Goal: Contribute content: Contribute content

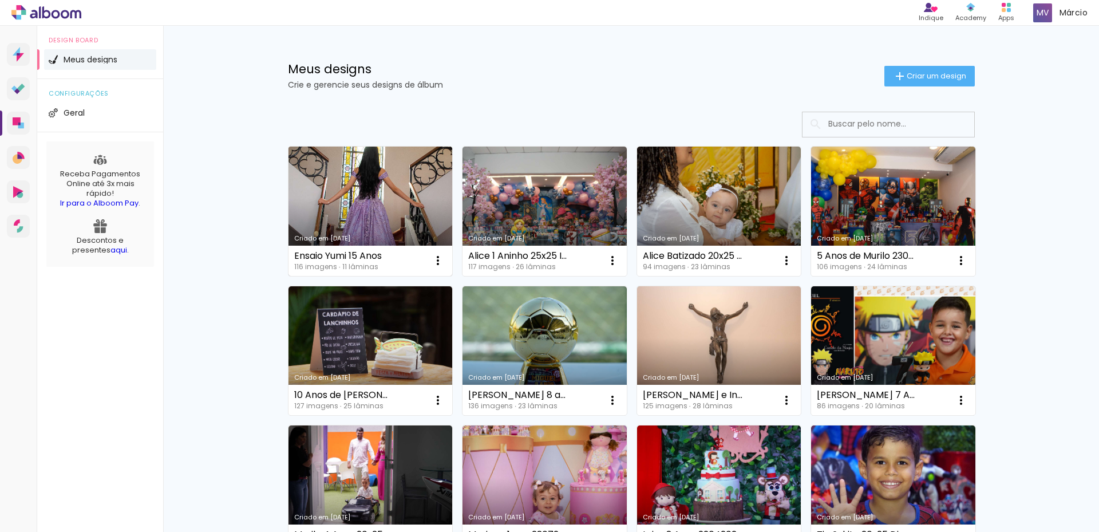
click at [377, 199] on link "Criado em [DATE]" at bounding box center [371, 211] width 164 height 129
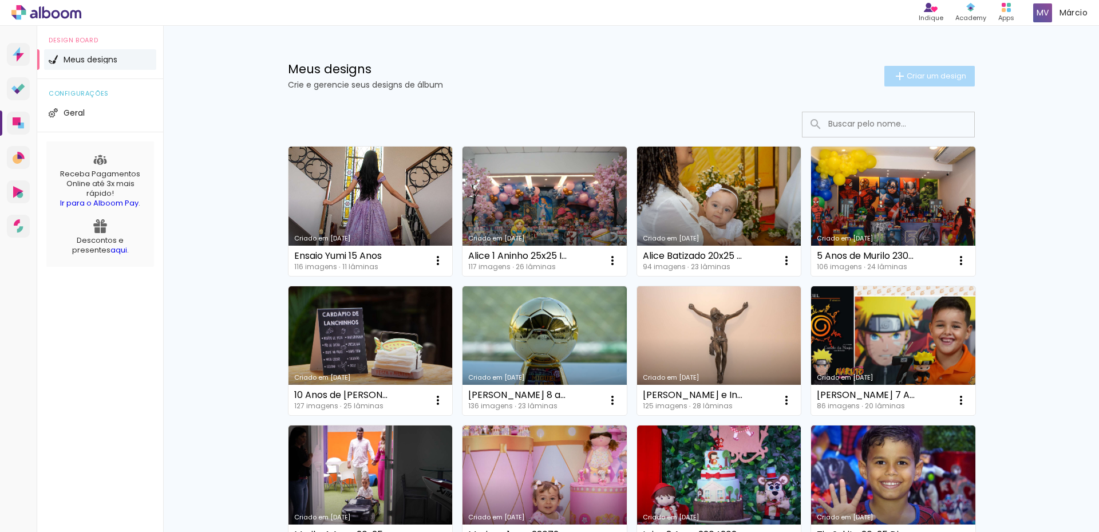
click at [924, 77] on span "Criar um design" at bounding box center [937, 75] width 60 height 7
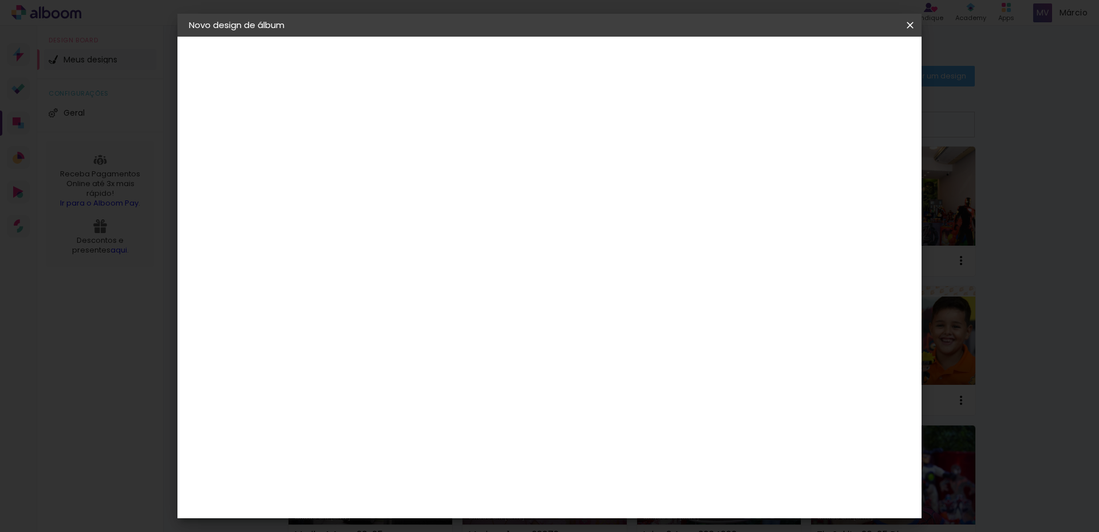
click at [376, 158] on input at bounding box center [376, 154] width 0 height 18
click at [910, 26] on iron-icon at bounding box center [910, 24] width 14 height 11
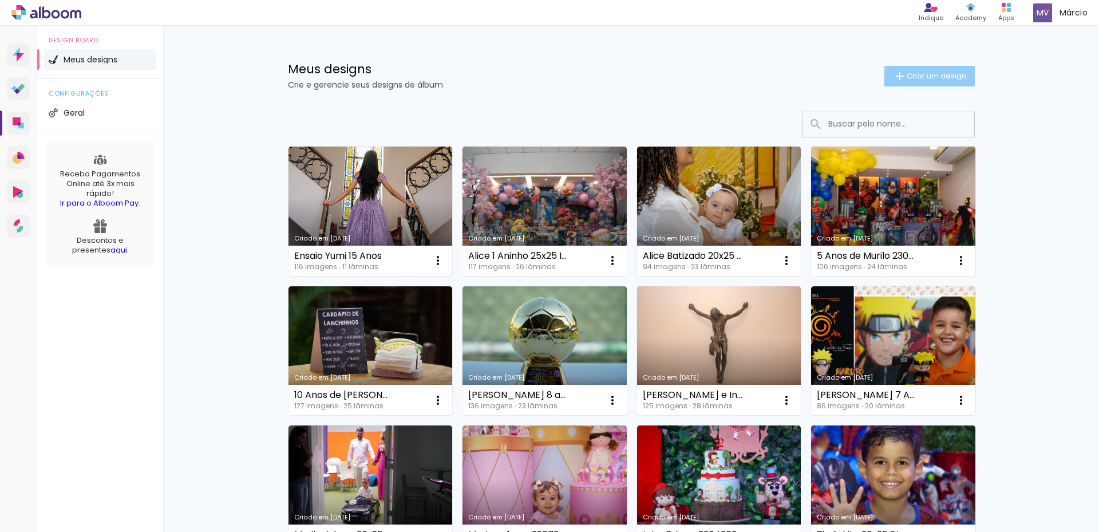
click at [910, 77] on span "Criar um design" at bounding box center [937, 75] width 60 height 7
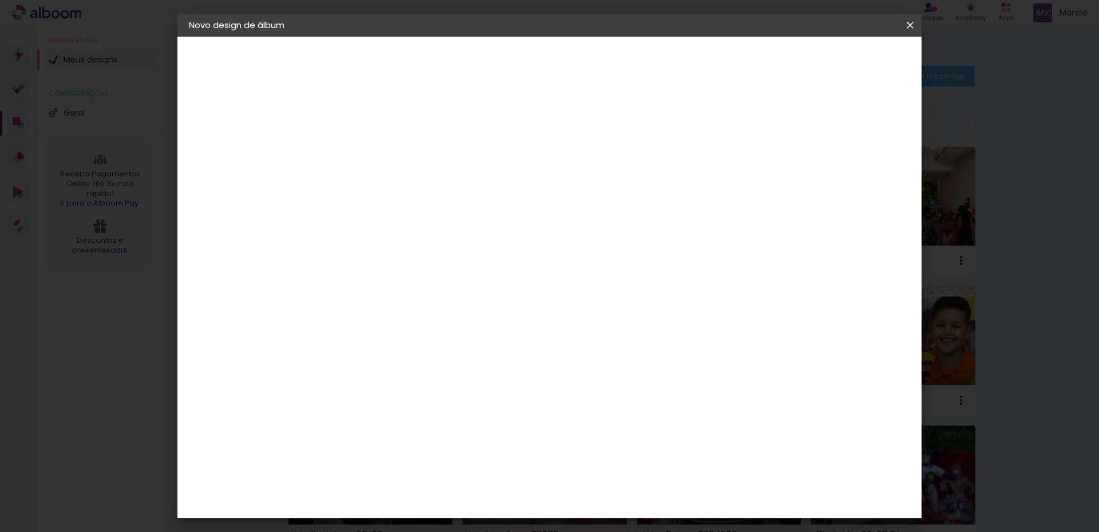
click at [376, 156] on input at bounding box center [376, 154] width 0 height 18
type input "Alice 3 Anos - 15042025"
type paper-input "Alice 3 Anos - 15042025"
click at [0, 0] on slot "Avançar" at bounding box center [0, 0] width 0 height 0
click at [0, 0] on slot "Tamanho Livre" at bounding box center [0, 0] width 0 height 0
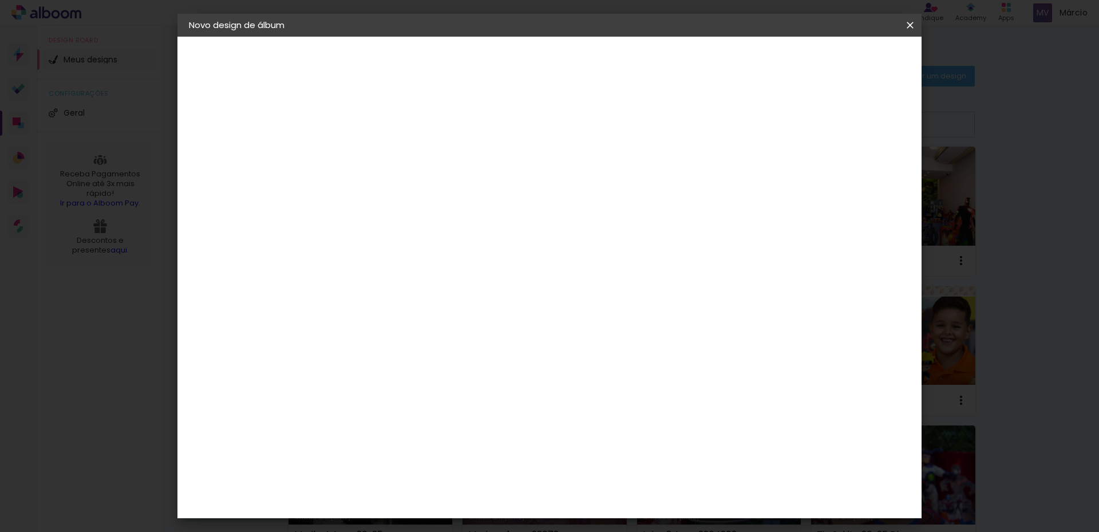
click at [0, 0] on slot "Tamanho Livre" at bounding box center [0, 0] width 0 height 0
click at [500, 175] on iron-icon at bounding box center [494, 174] width 14 height 14
click at [0, 0] on slot "Avançar" at bounding box center [0, 0] width 0 height 0
click at [345, 329] on input "30" at bounding box center [340, 325] width 30 height 17
drag, startPoint x: 340, startPoint y: 321, endPoint x: 358, endPoint y: 323, distance: 18.5
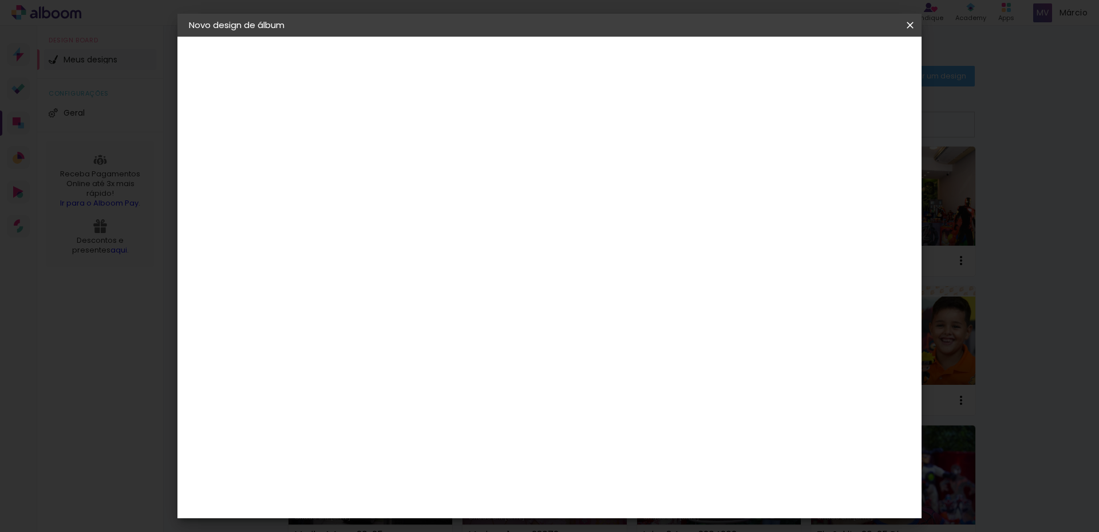
click at [360, 322] on div "30" at bounding box center [347, 325] width 44 height 17
type input "25"
type paper-input "25"
click at [625, 436] on input "60" at bounding box center [613, 440] width 30 height 17
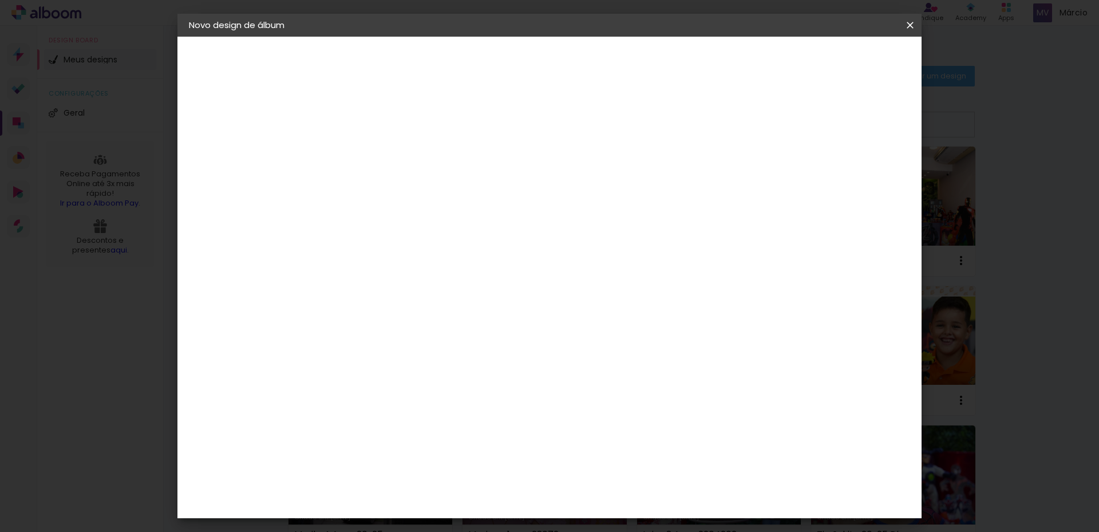
scroll to position [87, 0]
type input "40"
type paper-input "40"
click at [839, 61] on span "Iniciar design" at bounding box center [813, 61] width 52 height 8
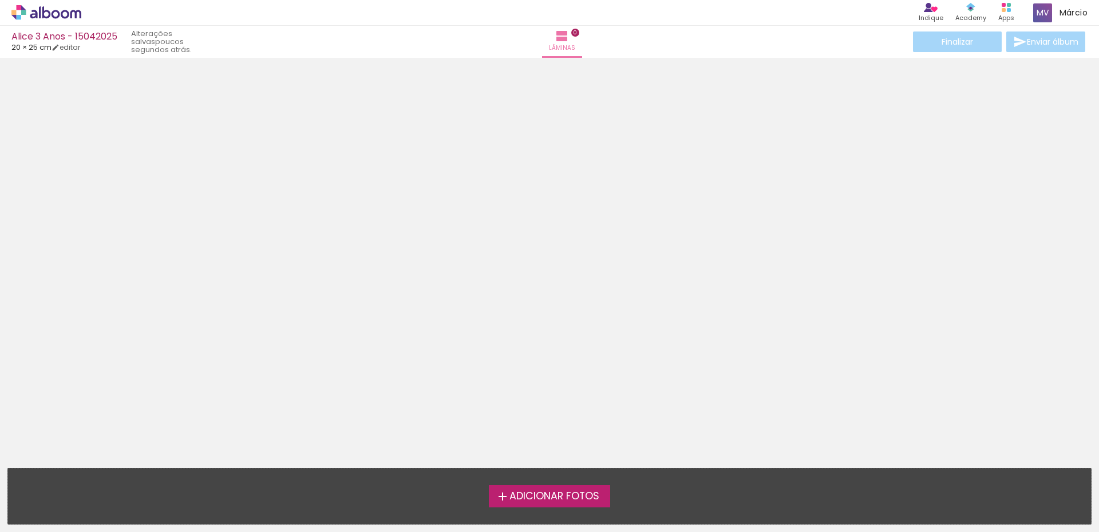
click at [568, 496] on span "Adicionar Fotos" at bounding box center [554, 496] width 90 height 10
click at [0, 0] on input "file" at bounding box center [0, 0] width 0 height 0
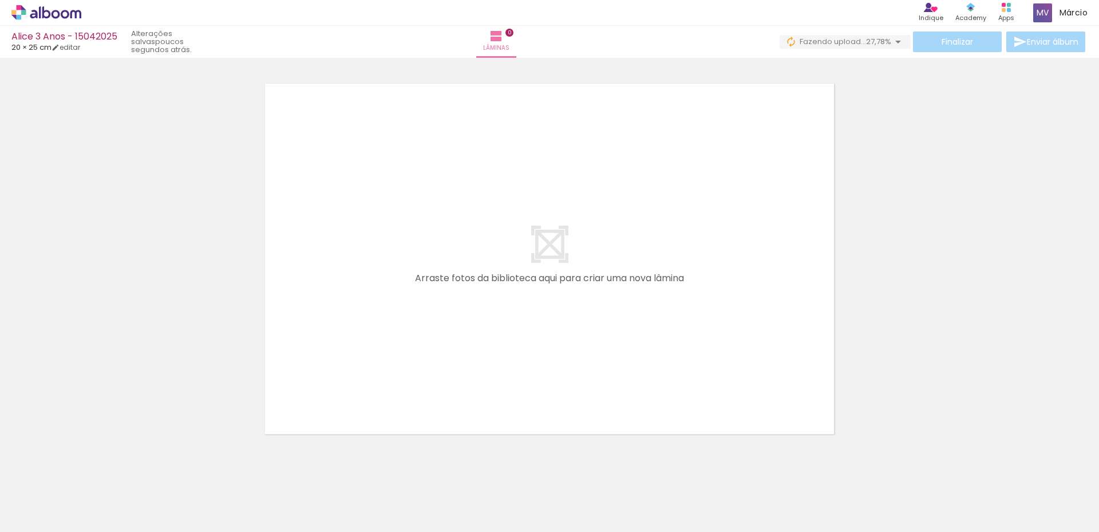
scroll to position [0, 433]
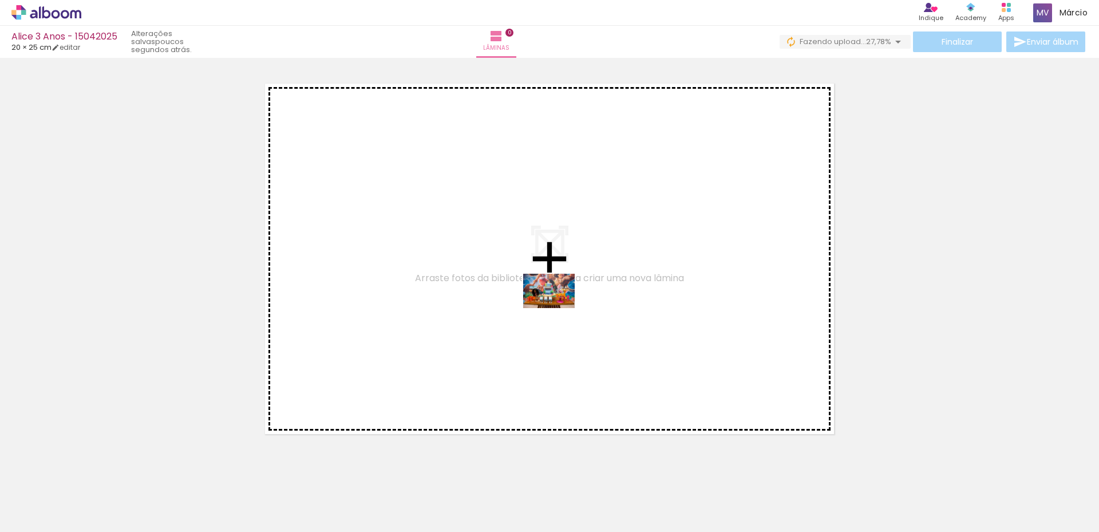
drag, startPoint x: 658, startPoint y: 497, endPoint x: 558, endPoint y: 308, distance: 214.3
click at [558, 308] on quentale-workspace at bounding box center [549, 266] width 1099 height 532
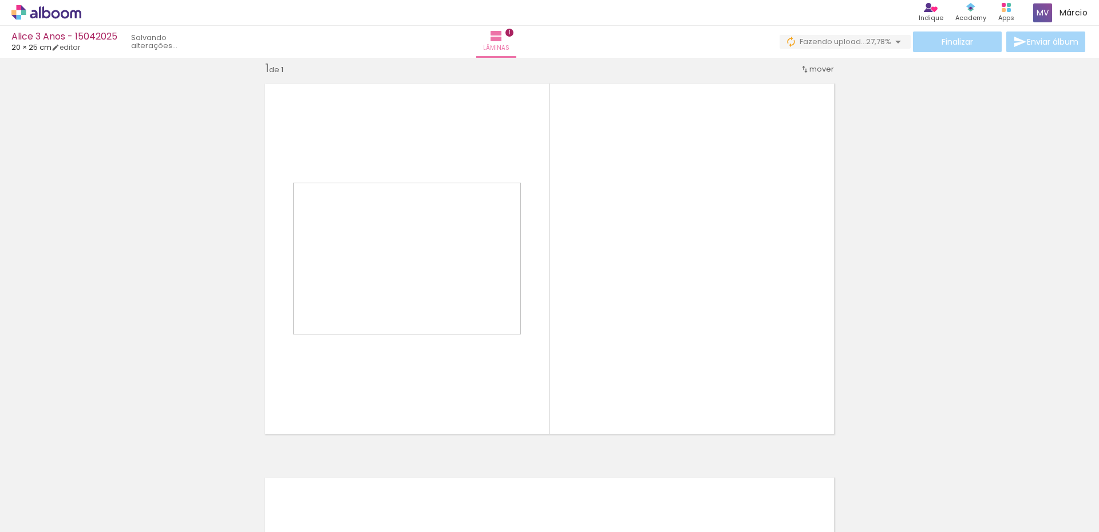
scroll to position [15, 0]
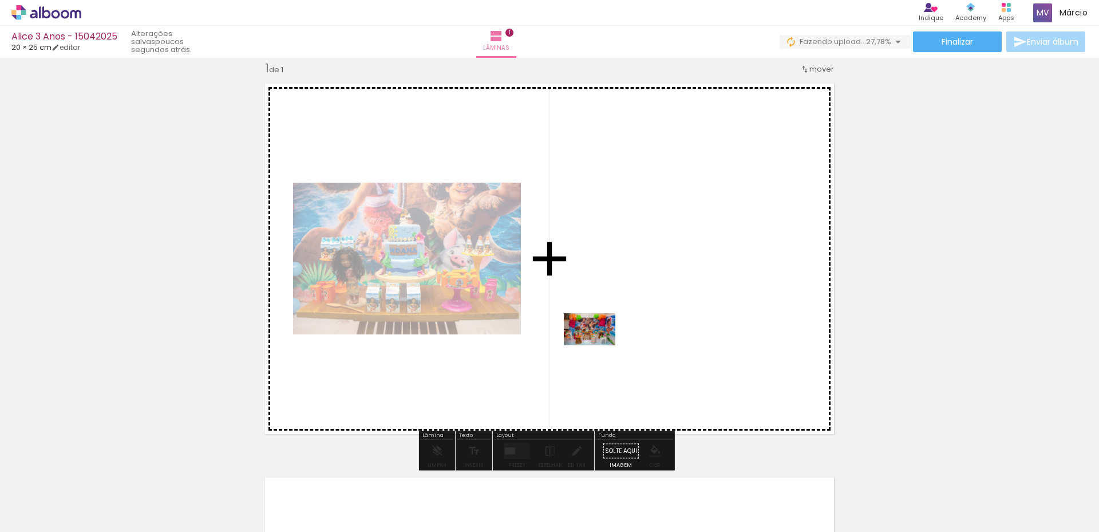
drag, startPoint x: 573, startPoint y: 500, endPoint x: 598, endPoint y: 347, distance: 155.5
click at [598, 347] on quentale-workspace at bounding box center [549, 266] width 1099 height 532
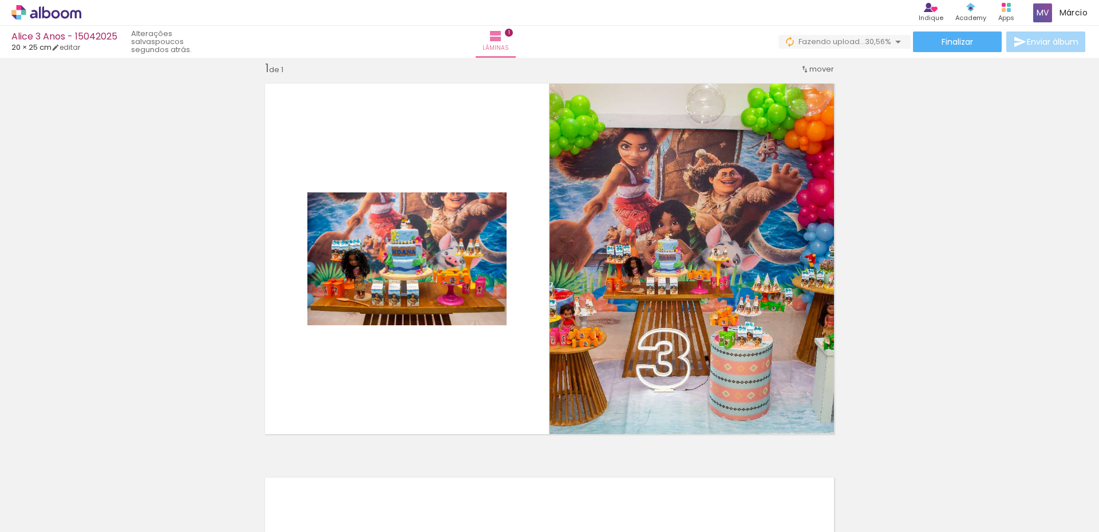
scroll to position [0, 2192]
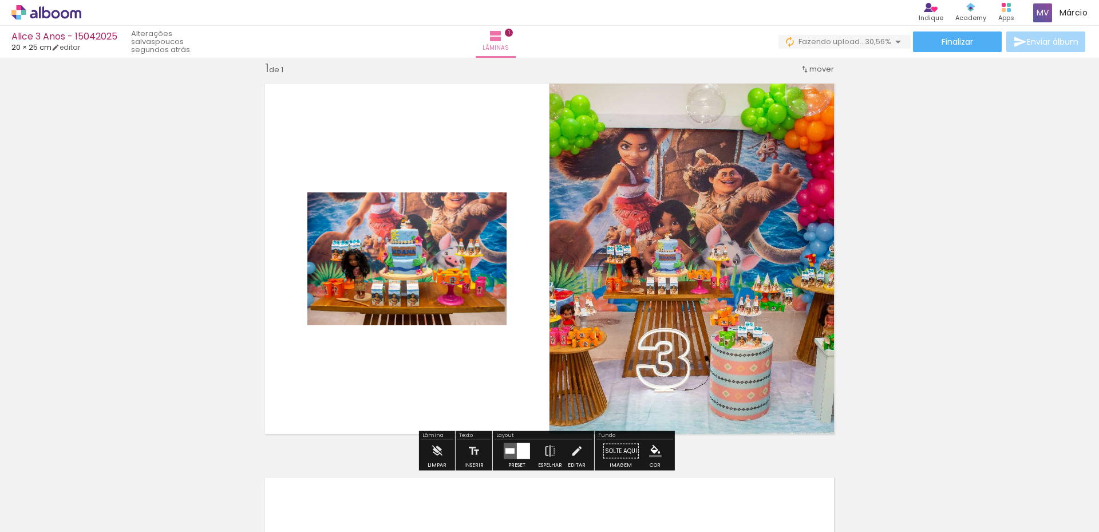
click at [44, 512] on span "Adicionar Fotos" at bounding box center [40, 516] width 34 height 13
click at [0, 0] on input "file" at bounding box center [0, 0] width 0 height 0
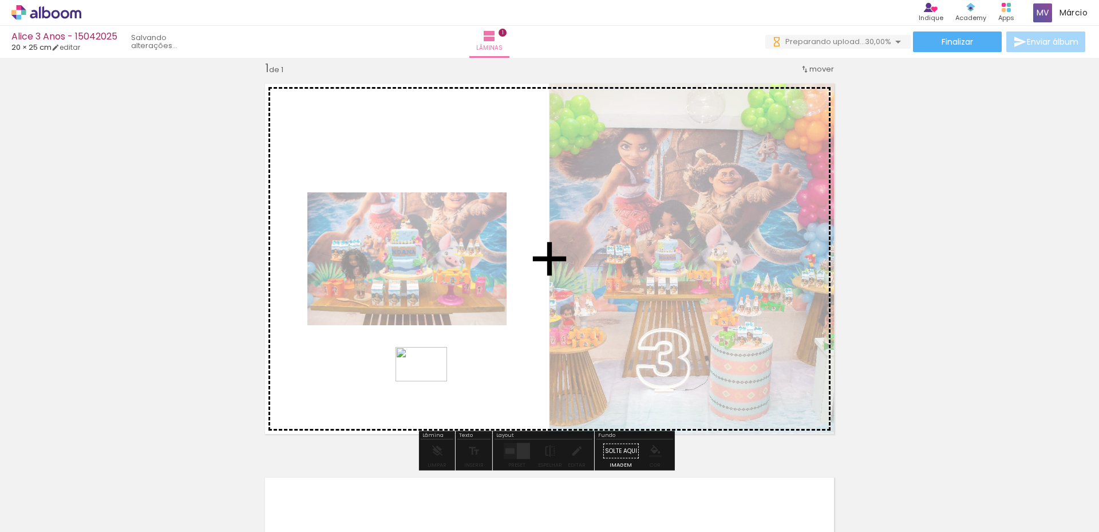
drag, startPoint x: 607, startPoint y: 499, endPoint x: 430, endPoint y: 381, distance: 212.7
click at [430, 381] on quentale-workspace at bounding box center [549, 266] width 1099 height 532
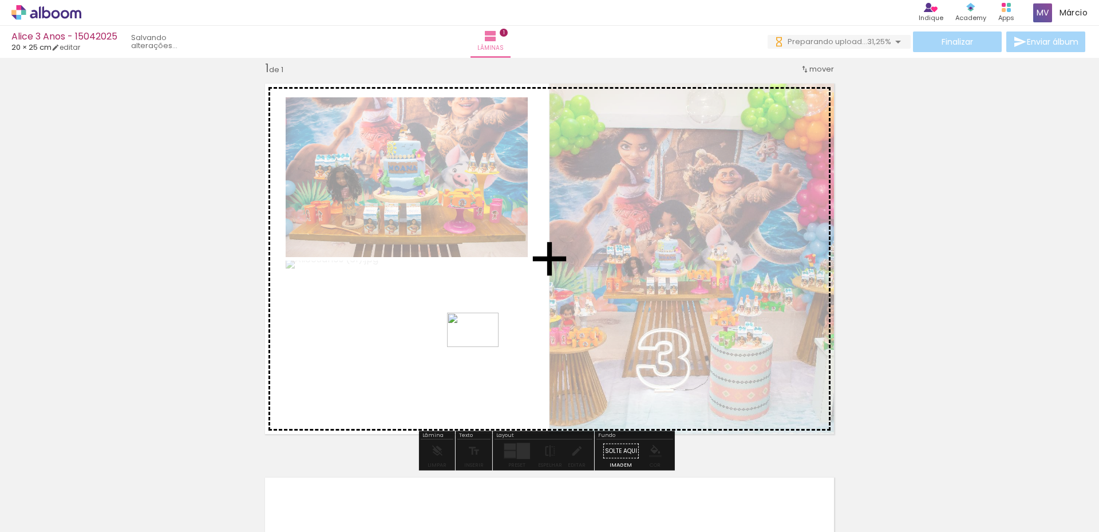
drag, startPoint x: 995, startPoint y: 493, endPoint x: 481, endPoint y: 347, distance: 534.5
click at [481, 347] on quentale-workspace at bounding box center [549, 266] width 1099 height 532
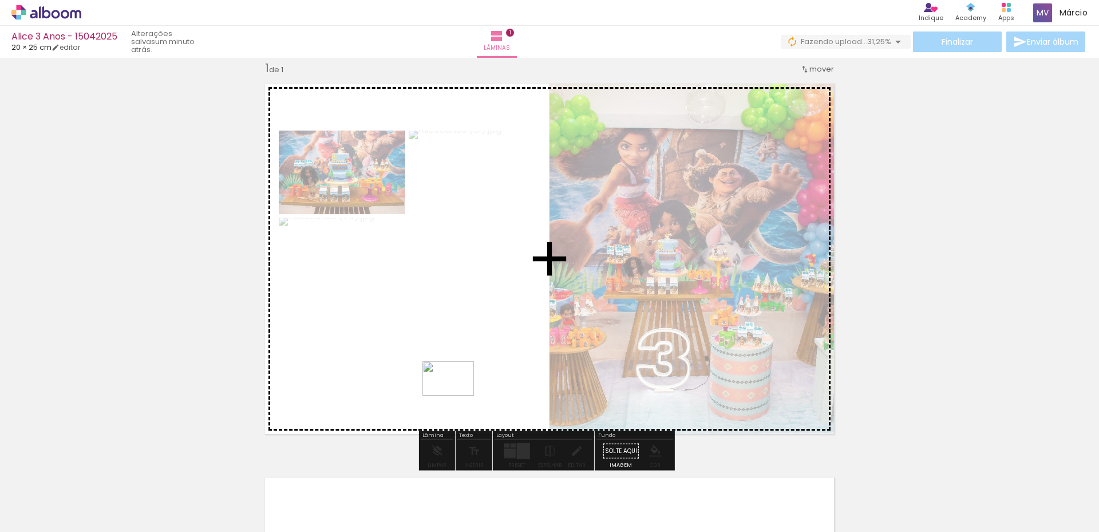
drag, startPoint x: 799, startPoint y: 500, endPoint x: 456, endPoint y: 396, distance: 358.5
click at [456, 396] on quentale-workspace at bounding box center [549, 266] width 1099 height 532
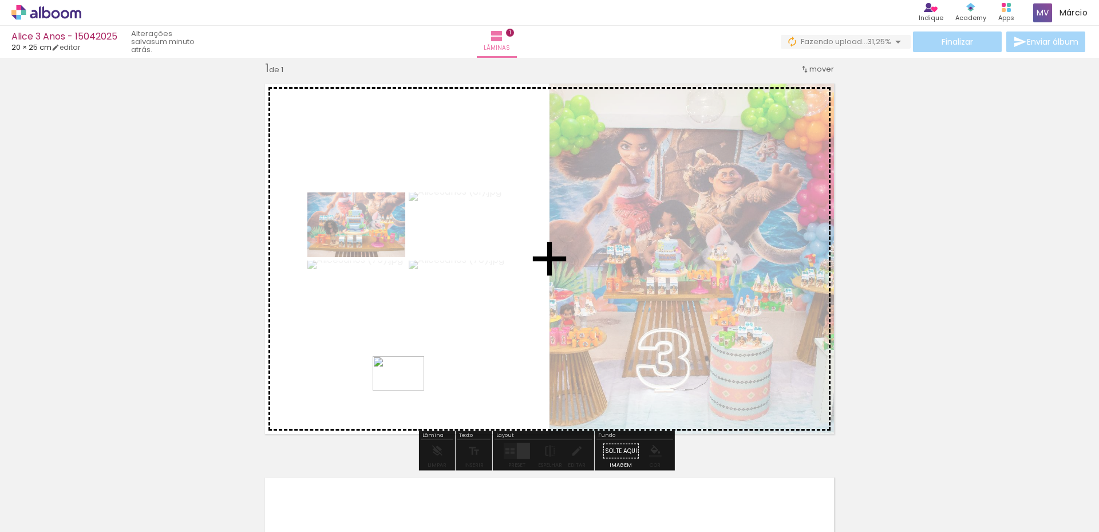
drag, startPoint x: 740, startPoint y: 504, endPoint x: 407, endPoint y: 390, distance: 352.1
click at [407, 390] on quentale-workspace at bounding box center [549, 266] width 1099 height 532
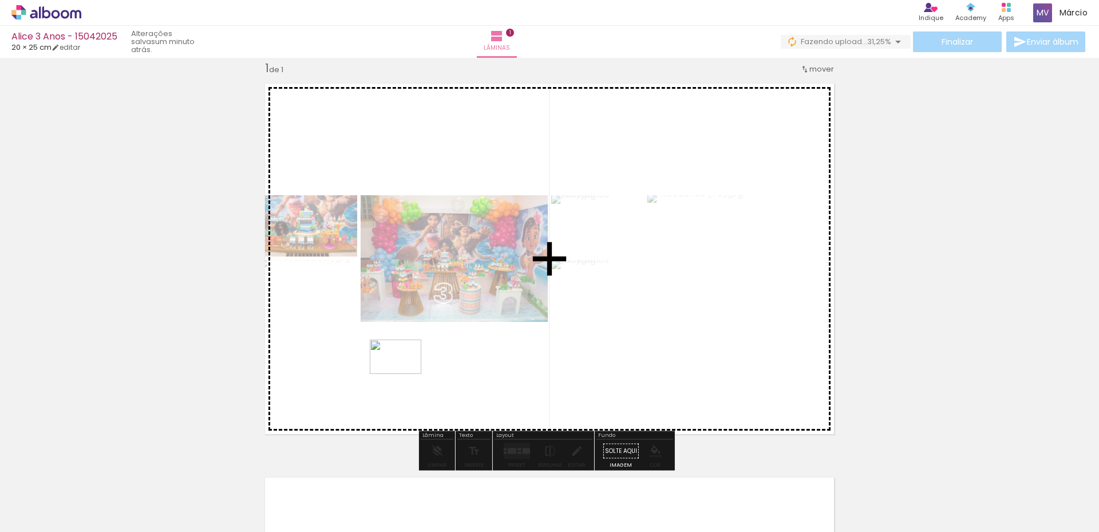
drag, startPoint x: 678, startPoint y: 501, endPoint x: 404, endPoint y: 374, distance: 302.2
click at [404, 374] on quentale-workspace at bounding box center [549, 266] width 1099 height 532
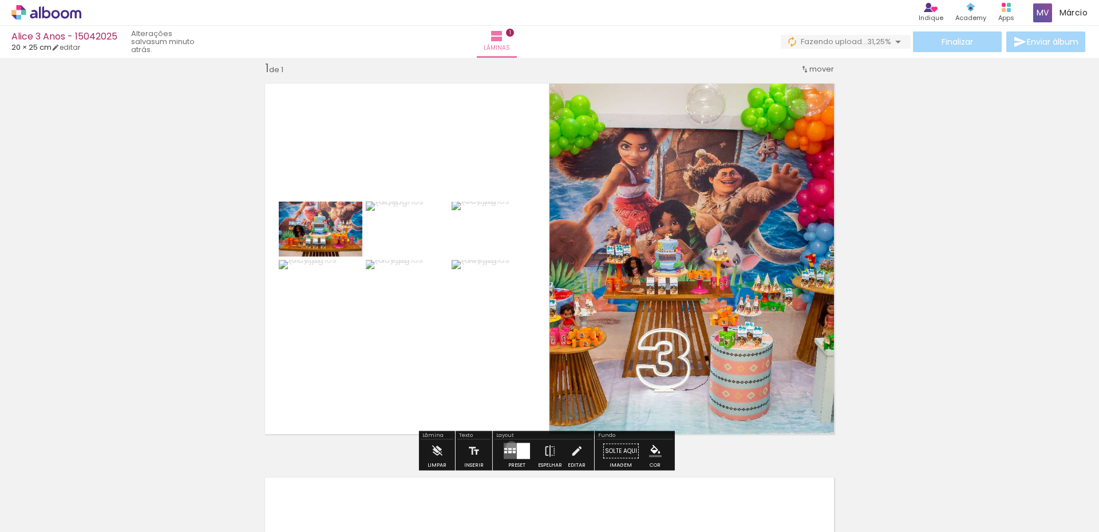
click at [509, 447] on quentale-layouter at bounding box center [517, 451] width 26 height 16
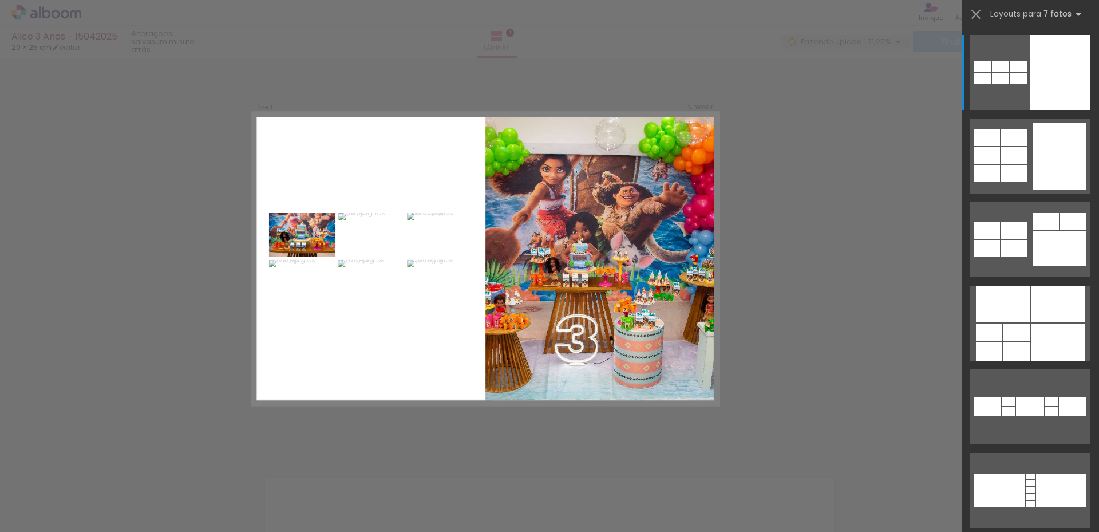
scroll to position [14, 0]
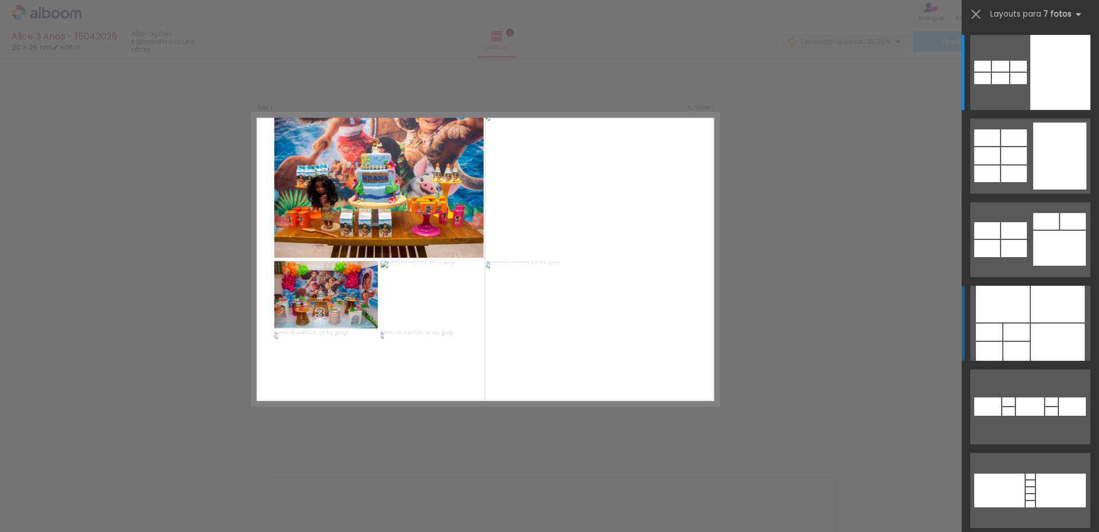
click at [1031, 306] on div at bounding box center [1058, 304] width 54 height 37
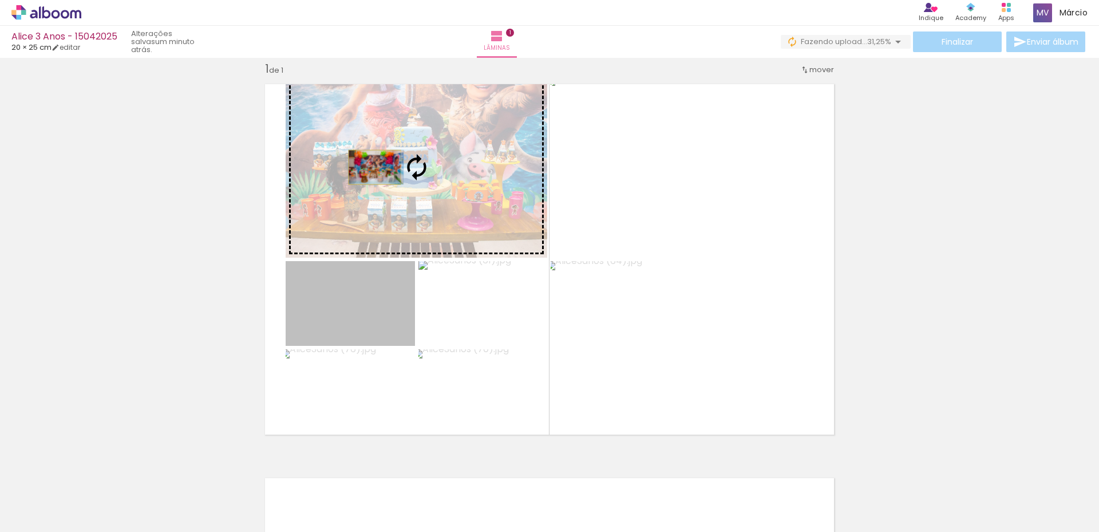
drag, startPoint x: 335, startPoint y: 308, endPoint x: 370, endPoint y: 167, distance: 145.1
click at [0, 0] on slot at bounding box center [0, 0] width 0 height 0
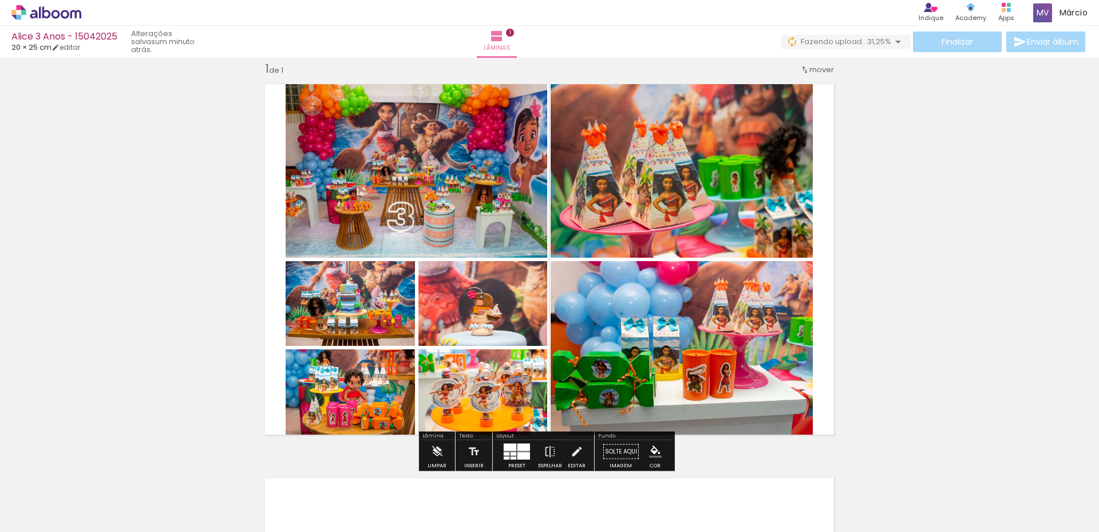
click at [513, 448] on div at bounding box center [510, 447] width 13 height 7
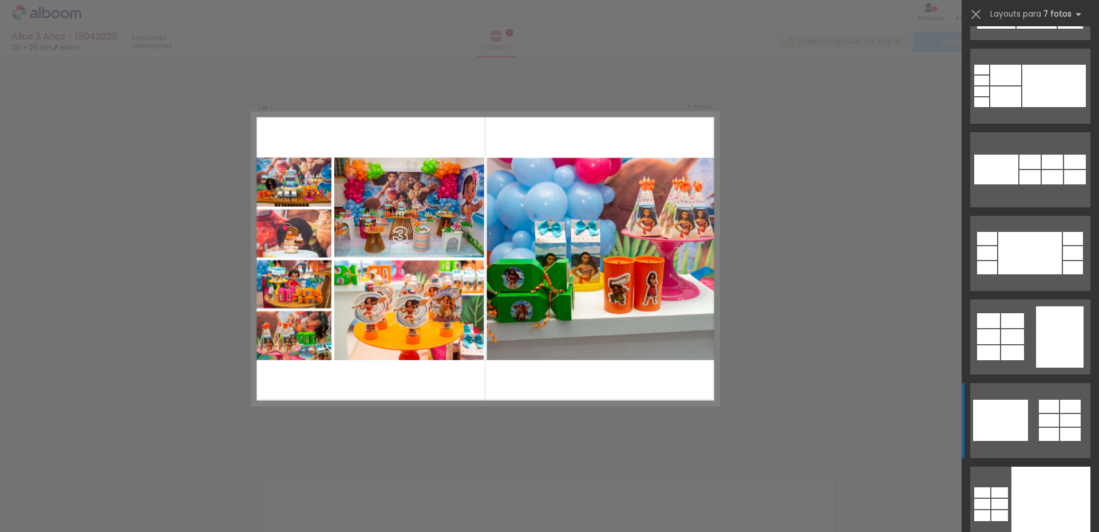
scroll to position [4544, 0]
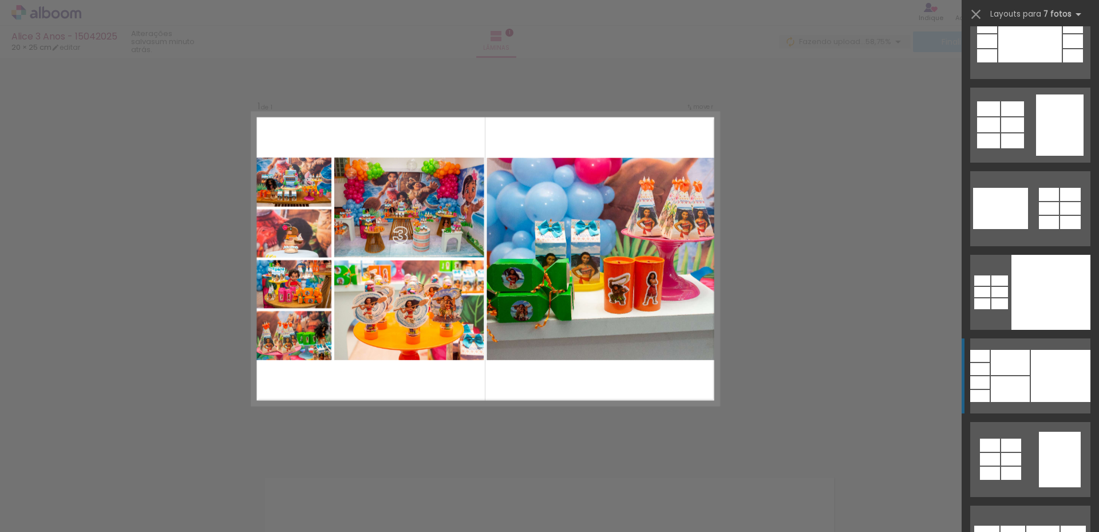
click at [1014, 378] on div at bounding box center [1010, 389] width 39 height 26
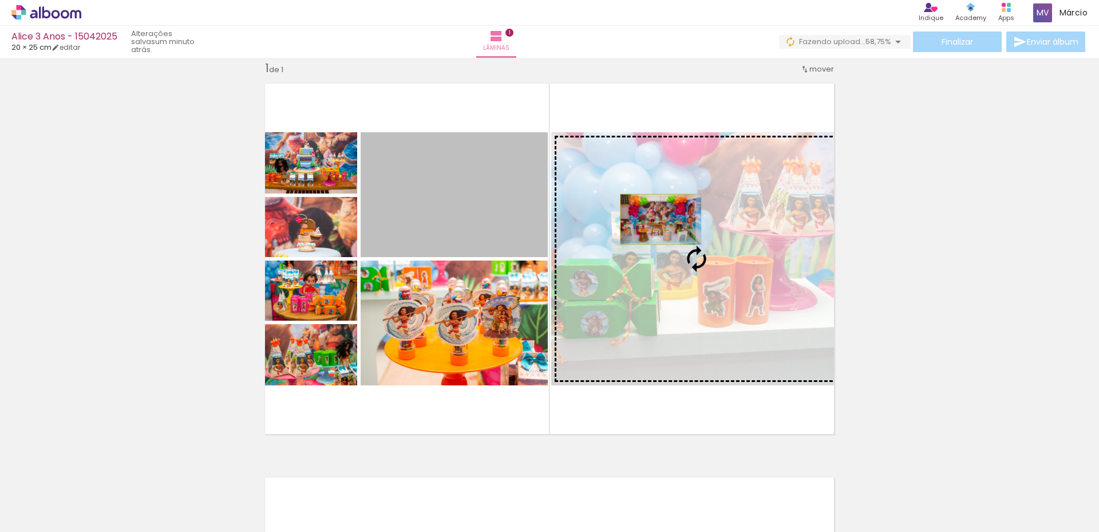
drag, startPoint x: 450, startPoint y: 189, endPoint x: 654, endPoint y: 219, distance: 206.0
click at [0, 0] on slot at bounding box center [0, 0] width 0 height 0
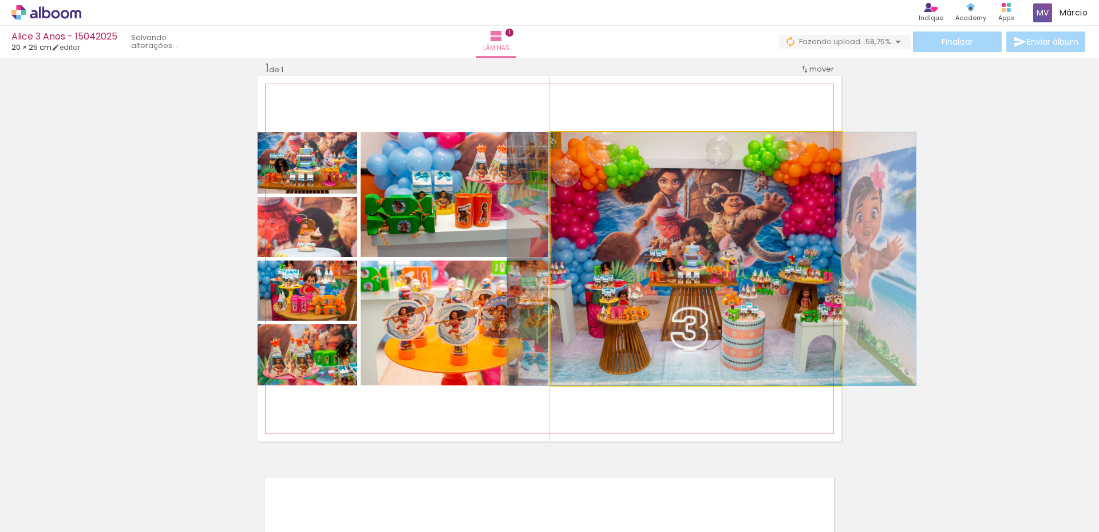
drag, startPoint x: 645, startPoint y: 214, endPoint x: 661, endPoint y: 213, distance: 15.5
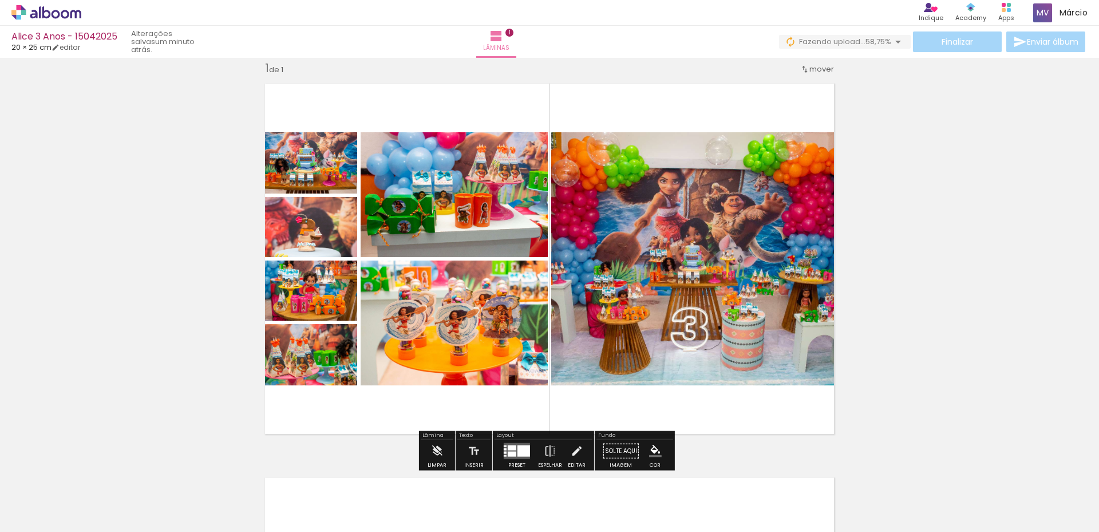
click at [517, 452] on div at bounding box center [523, 450] width 13 height 11
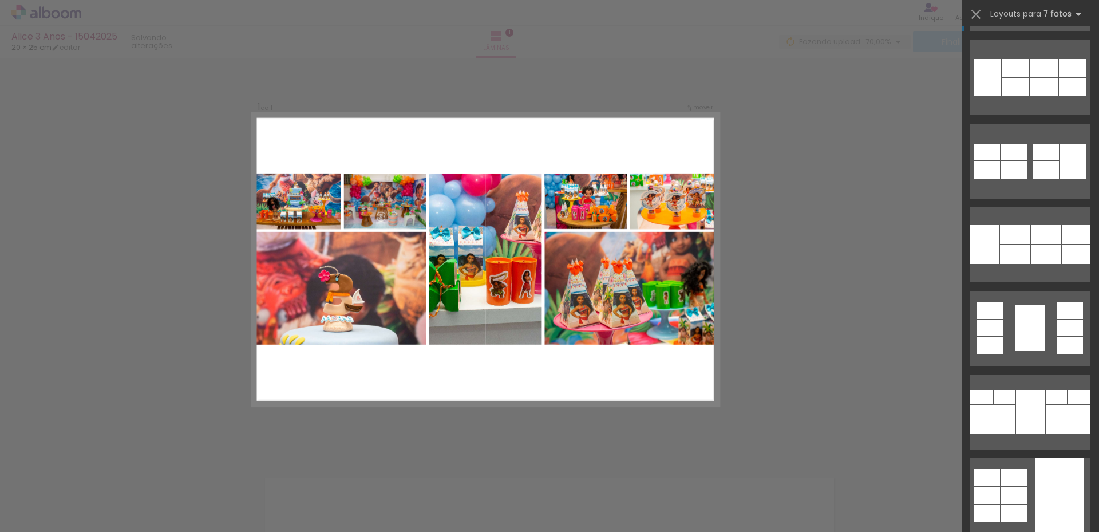
scroll to position [5248, 0]
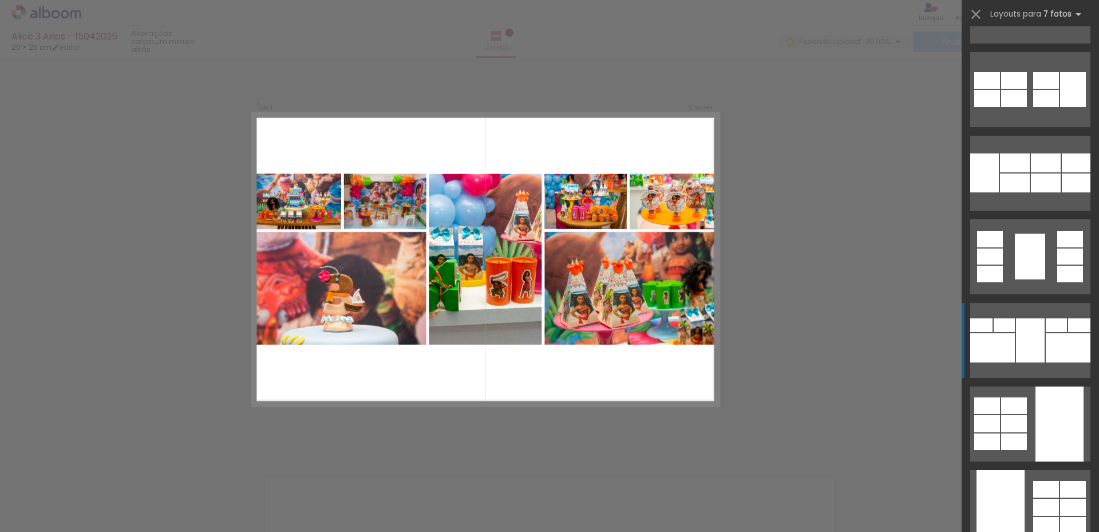
click at [1026, 334] on div at bounding box center [1030, 340] width 29 height 44
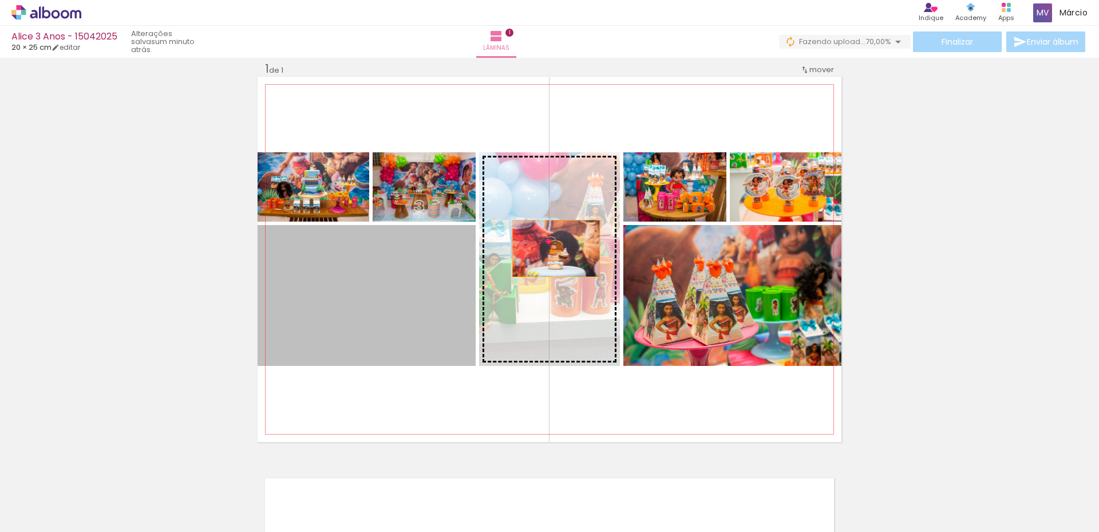
drag, startPoint x: 373, startPoint y: 291, endPoint x: 552, endPoint y: 248, distance: 184.1
click at [0, 0] on slot at bounding box center [0, 0] width 0 height 0
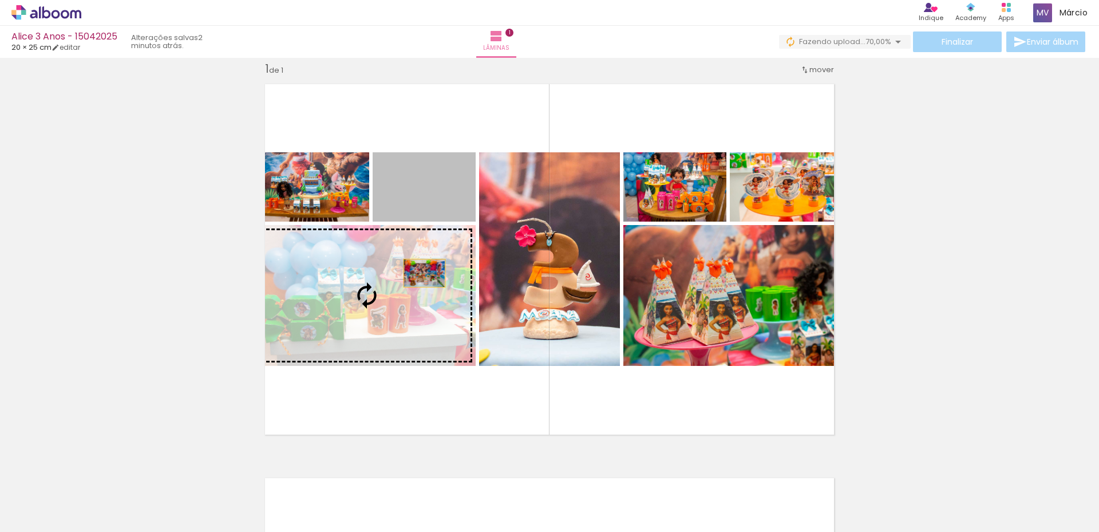
drag, startPoint x: 444, startPoint y: 192, endPoint x: 420, endPoint y: 273, distance: 84.1
click at [0, 0] on slot at bounding box center [0, 0] width 0 height 0
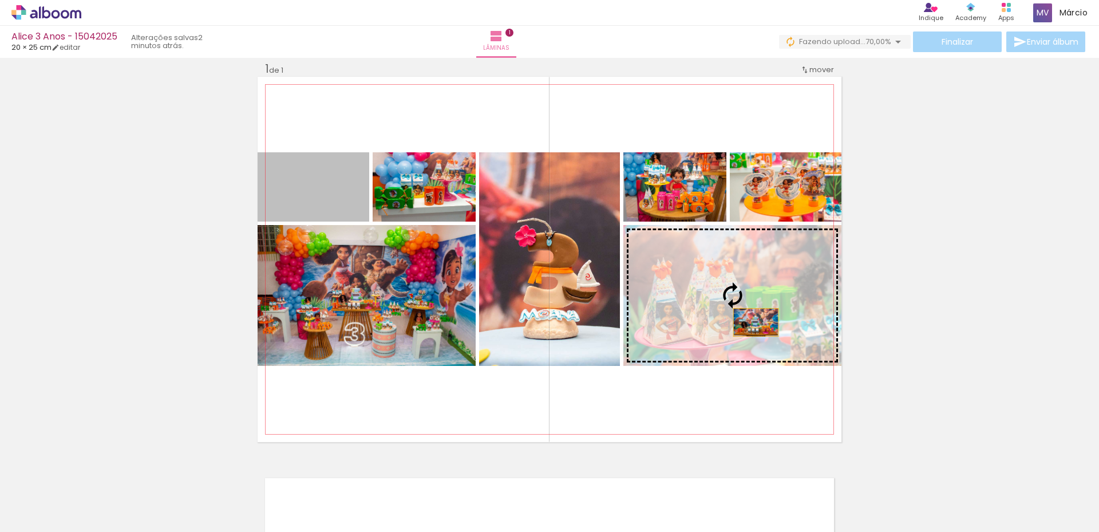
drag, startPoint x: 308, startPoint y: 190, endPoint x: 752, endPoint y: 322, distance: 462.9
click at [0, 0] on slot at bounding box center [0, 0] width 0 height 0
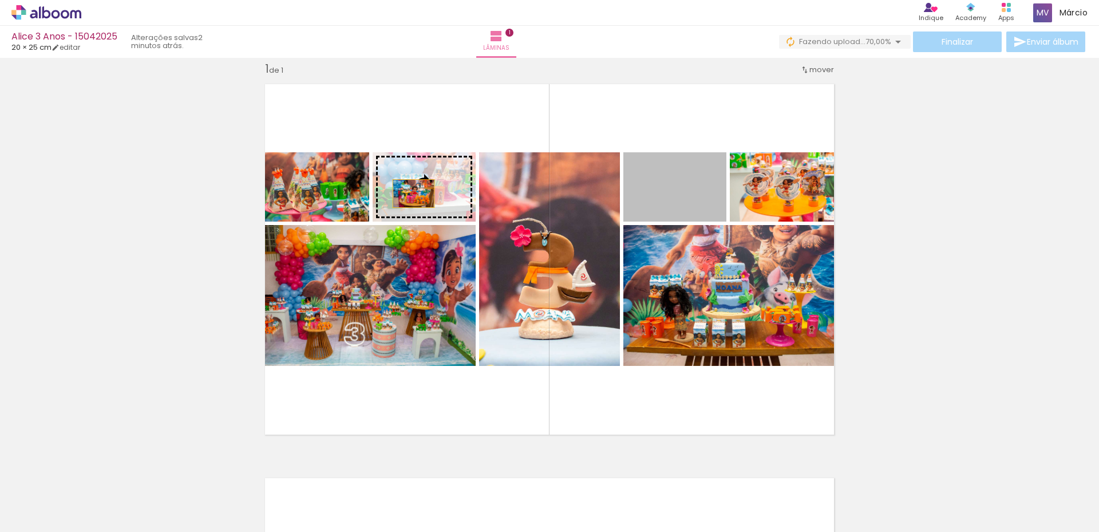
drag, startPoint x: 684, startPoint y: 201, endPoint x: 409, endPoint y: 193, distance: 274.9
click at [0, 0] on slot at bounding box center [0, 0] width 0 height 0
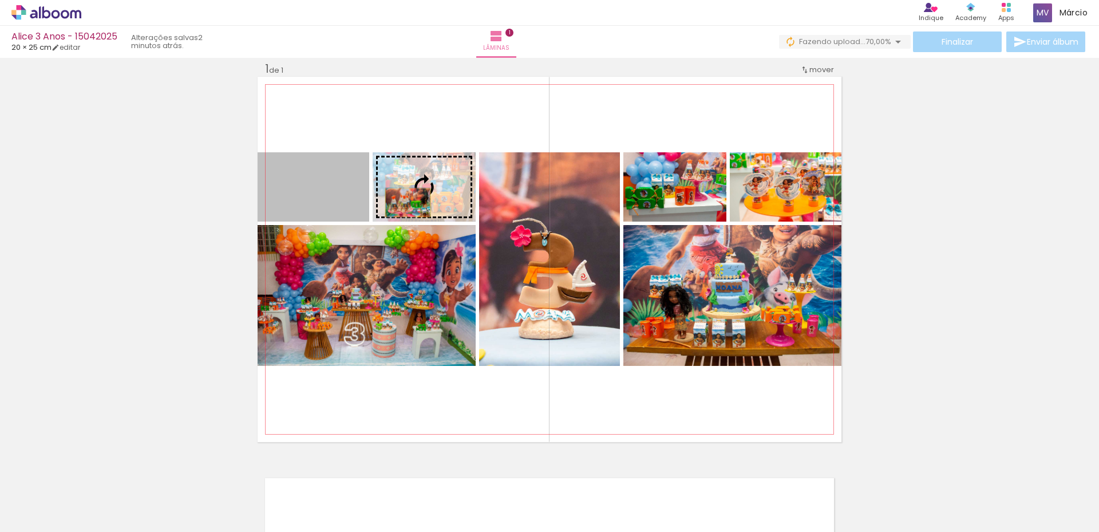
drag, startPoint x: 286, startPoint y: 200, endPoint x: 404, endPoint y: 203, distance: 118.0
click at [0, 0] on slot at bounding box center [0, 0] width 0 height 0
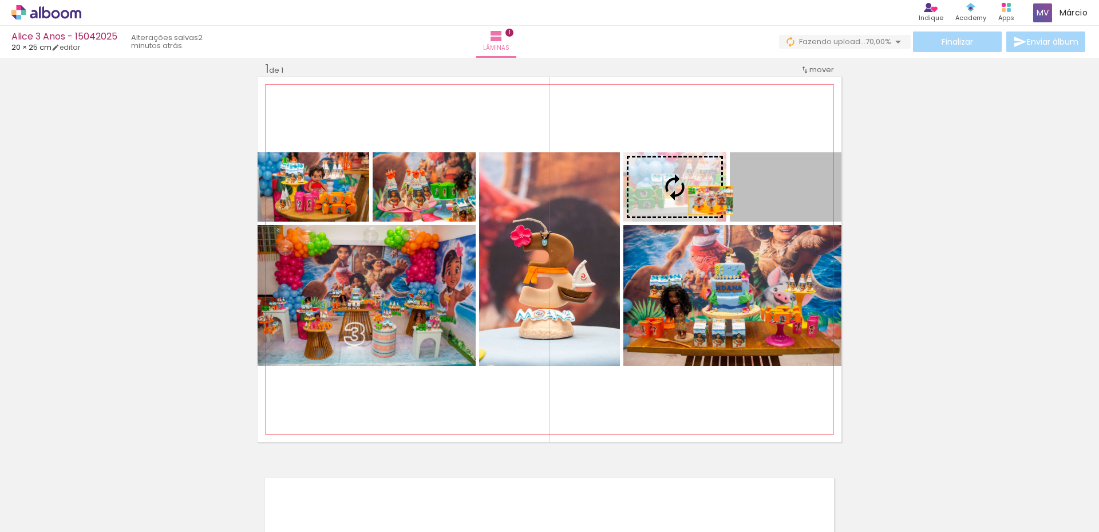
drag, startPoint x: 792, startPoint y: 197, endPoint x: 706, endPoint y: 200, distance: 85.3
click at [0, 0] on slot at bounding box center [0, 0] width 0 height 0
